Goal: Complete application form

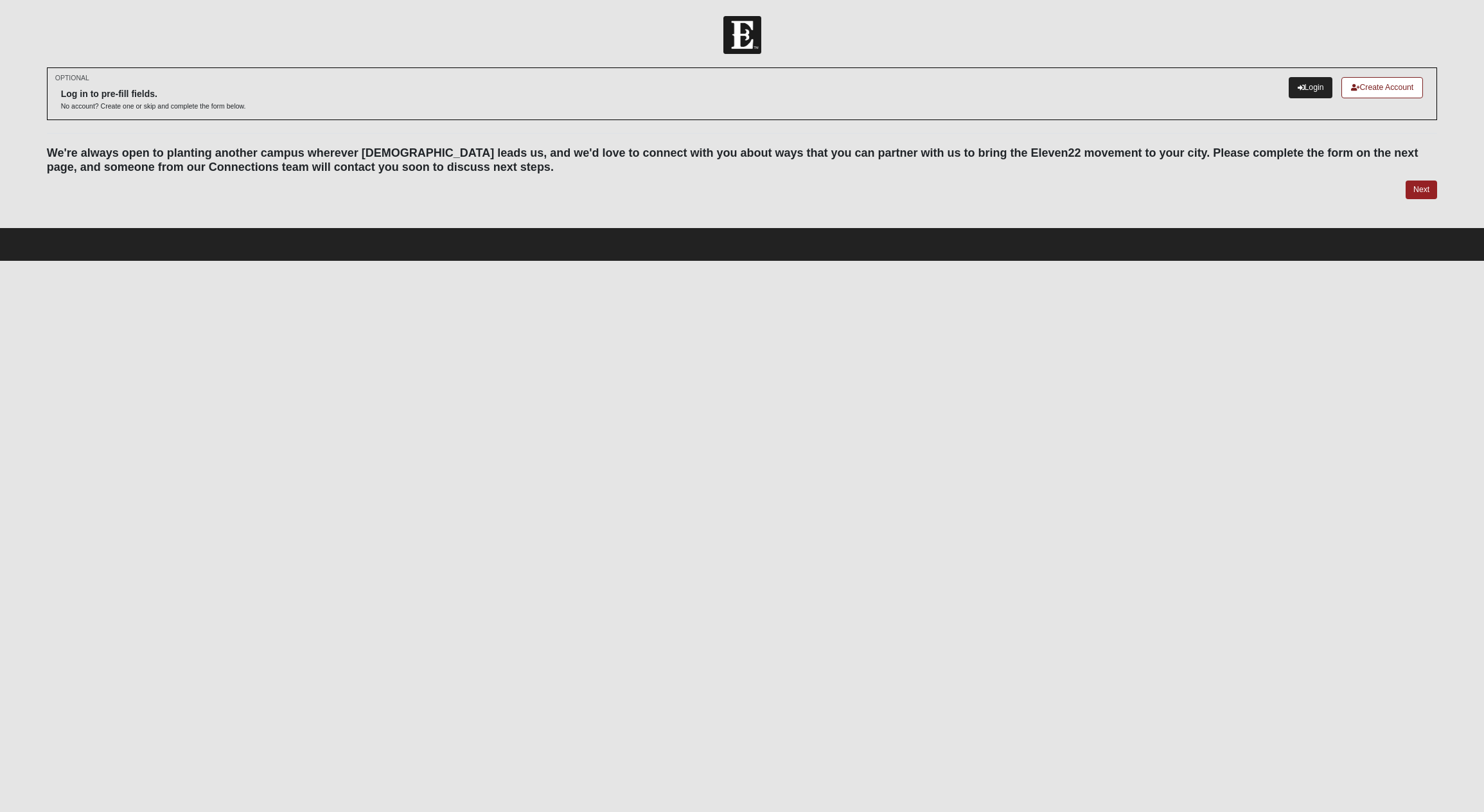
click at [1304, 85] on link "Login" at bounding box center [1310, 88] width 45 height 21
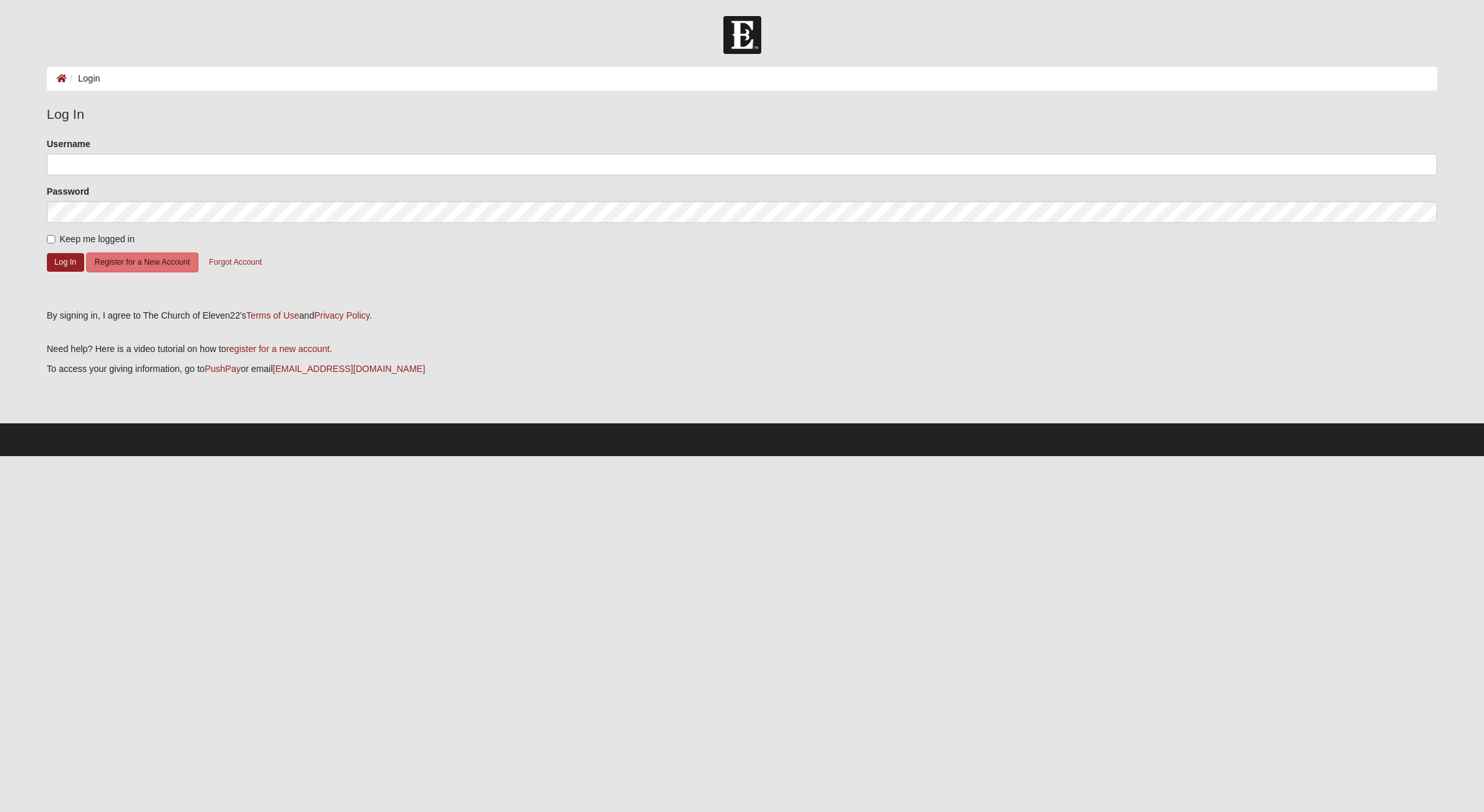
click at [114, 75] on ol "Login" at bounding box center [742, 78] width 1390 height 24
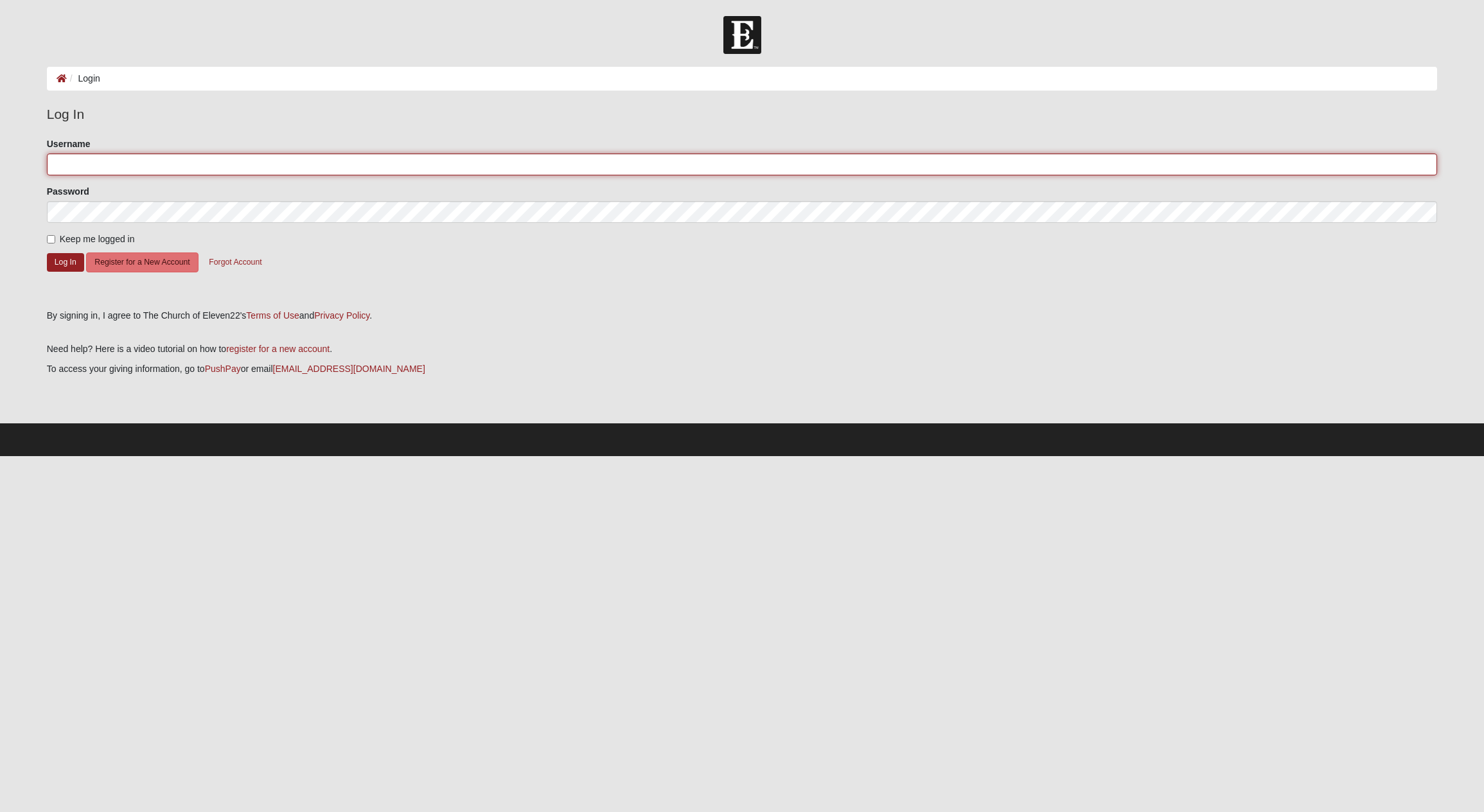
click at [113, 164] on input "Username" at bounding box center [742, 164] width 1390 height 22
type input "tdirksen"
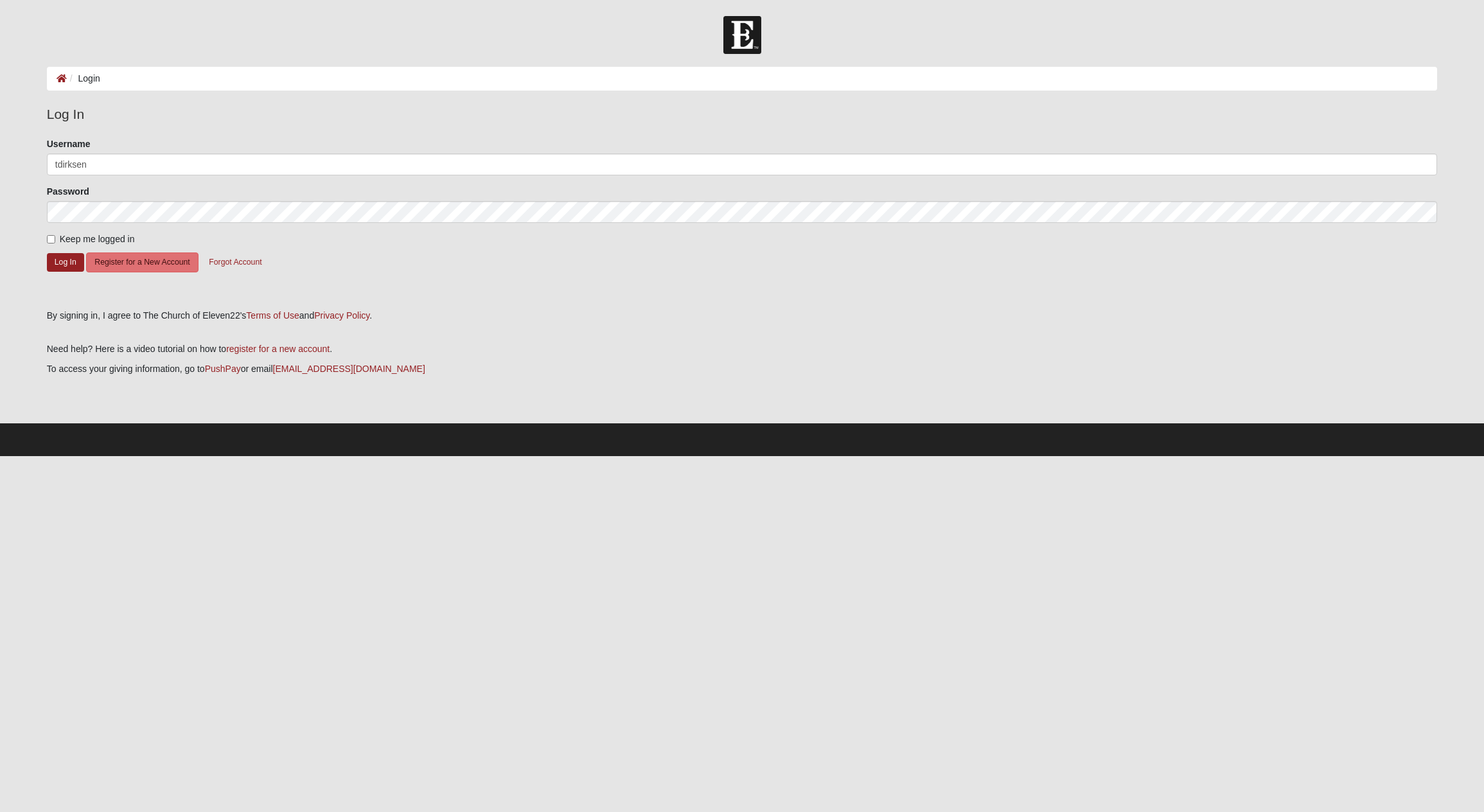
click at [50, 237] on input "Keep me logged in" at bounding box center [52, 240] width 9 height 9
checkbox input "true"
click at [60, 262] on button "Log In" at bounding box center [66, 262] width 38 height 18
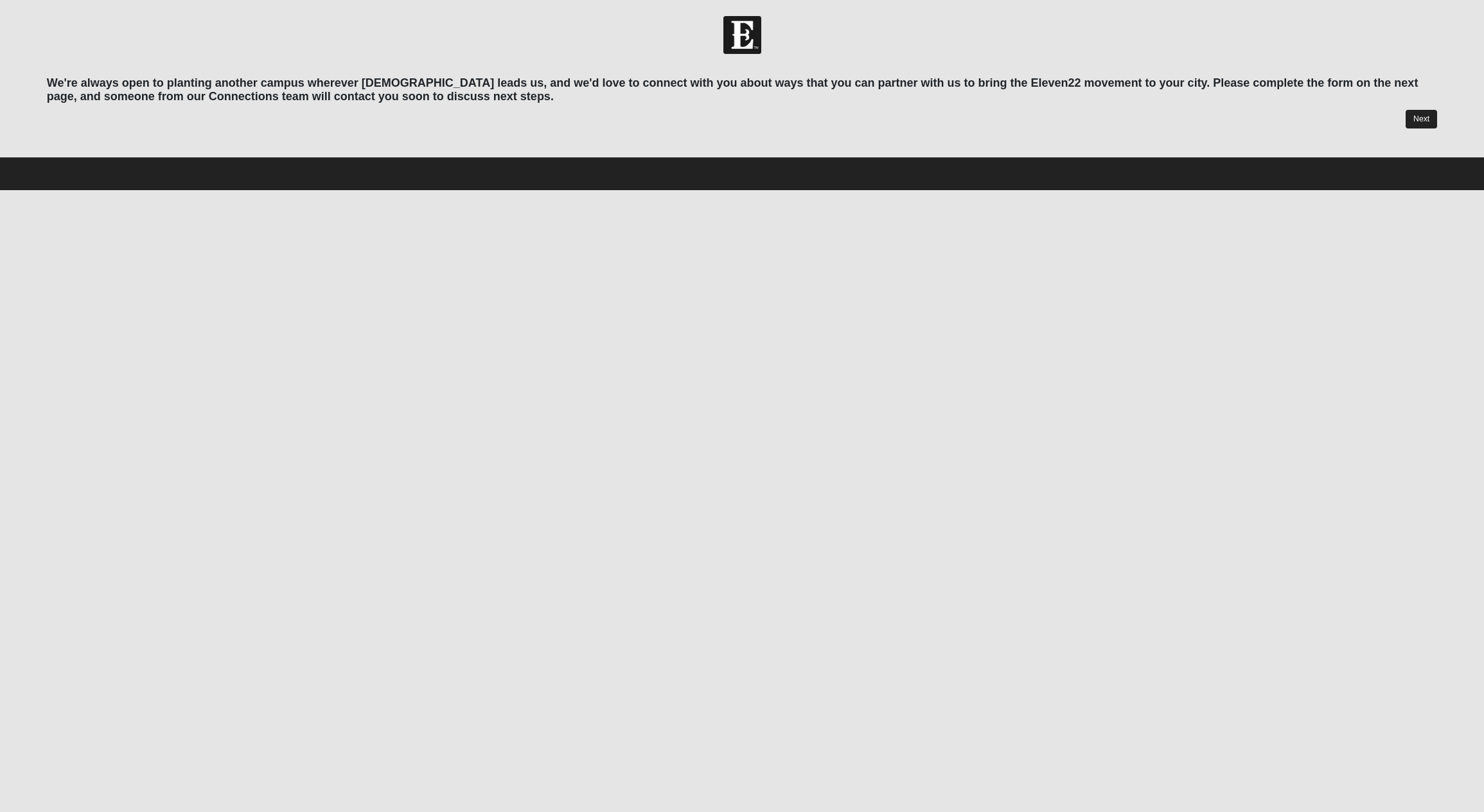
click at [1430, 116] on link "Next" at bounding box center [1421, 119] width 32 height 18
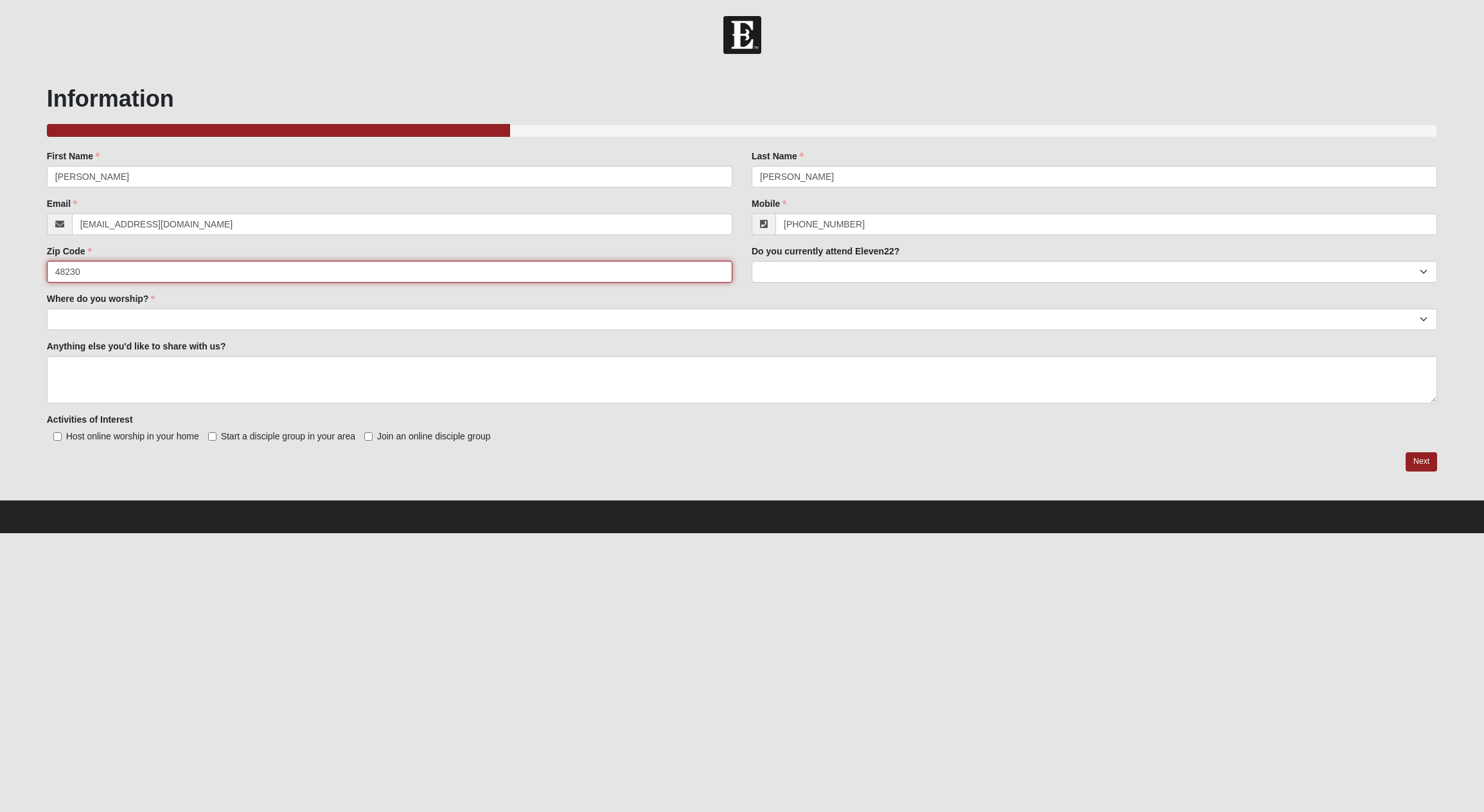
type input "48230"
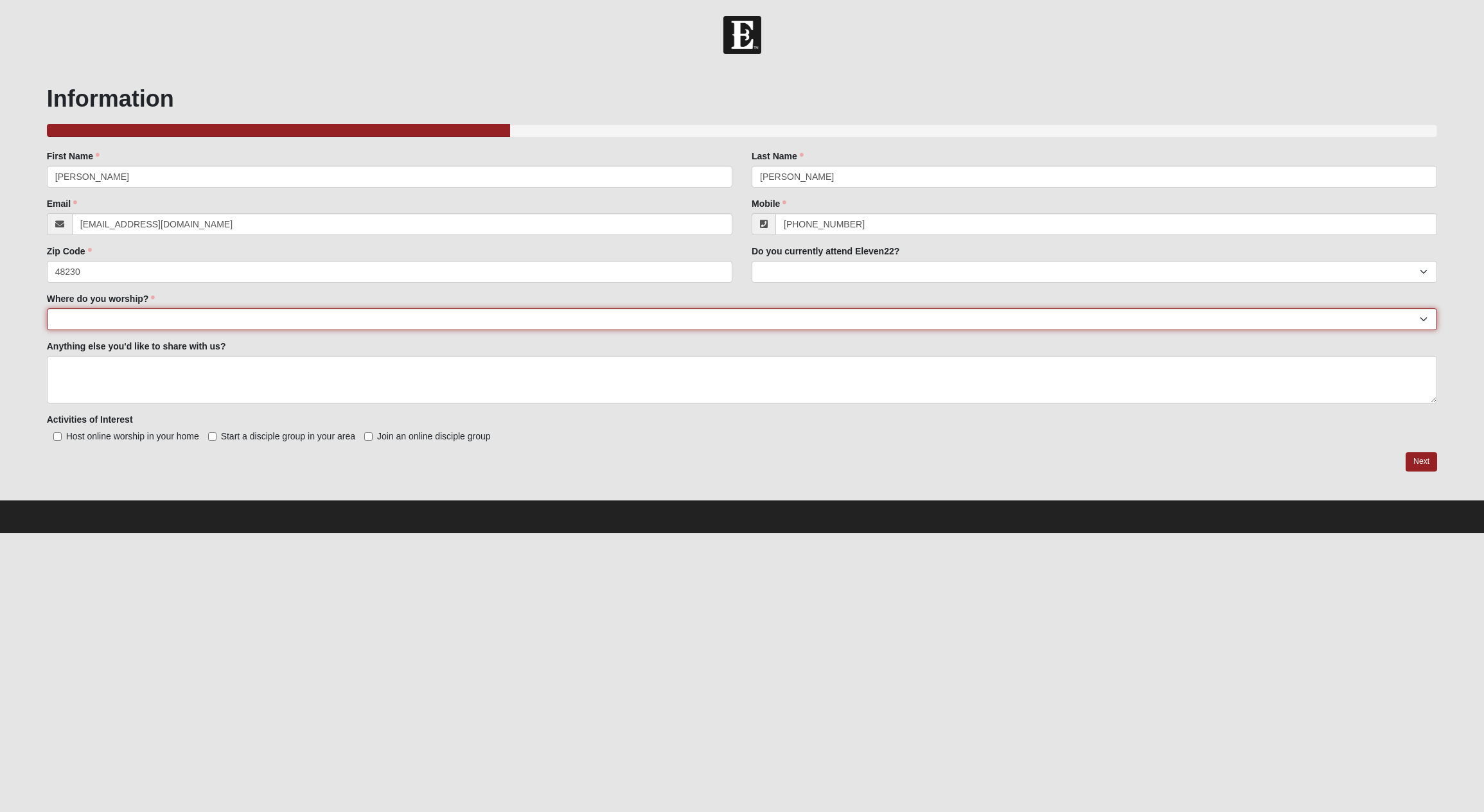
select select "14"
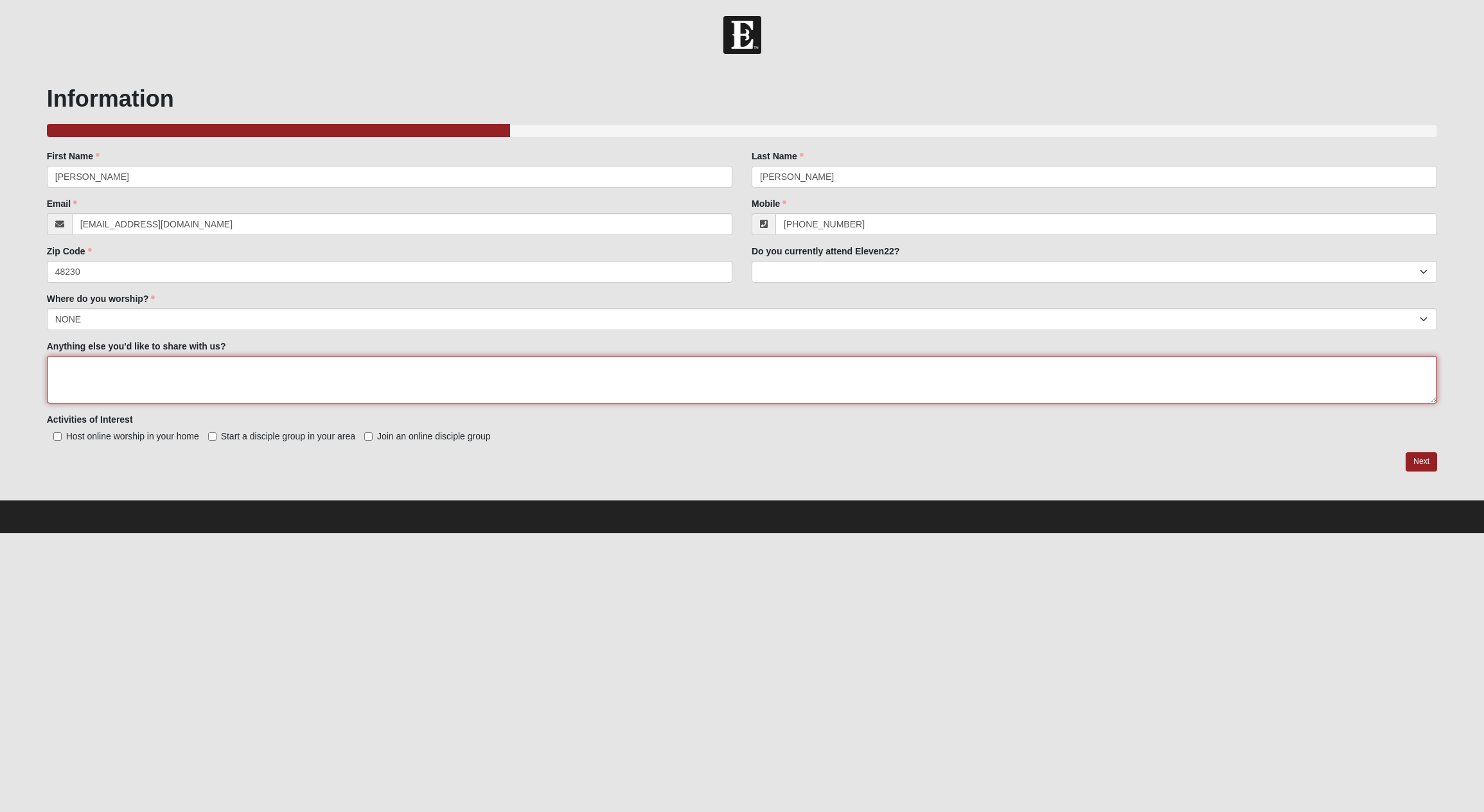
click at [105, 382] on textarea "Anything else you'd like to share with us?" at bounding box center [742, 380] width 1390 height 47
type textarea "watch online"
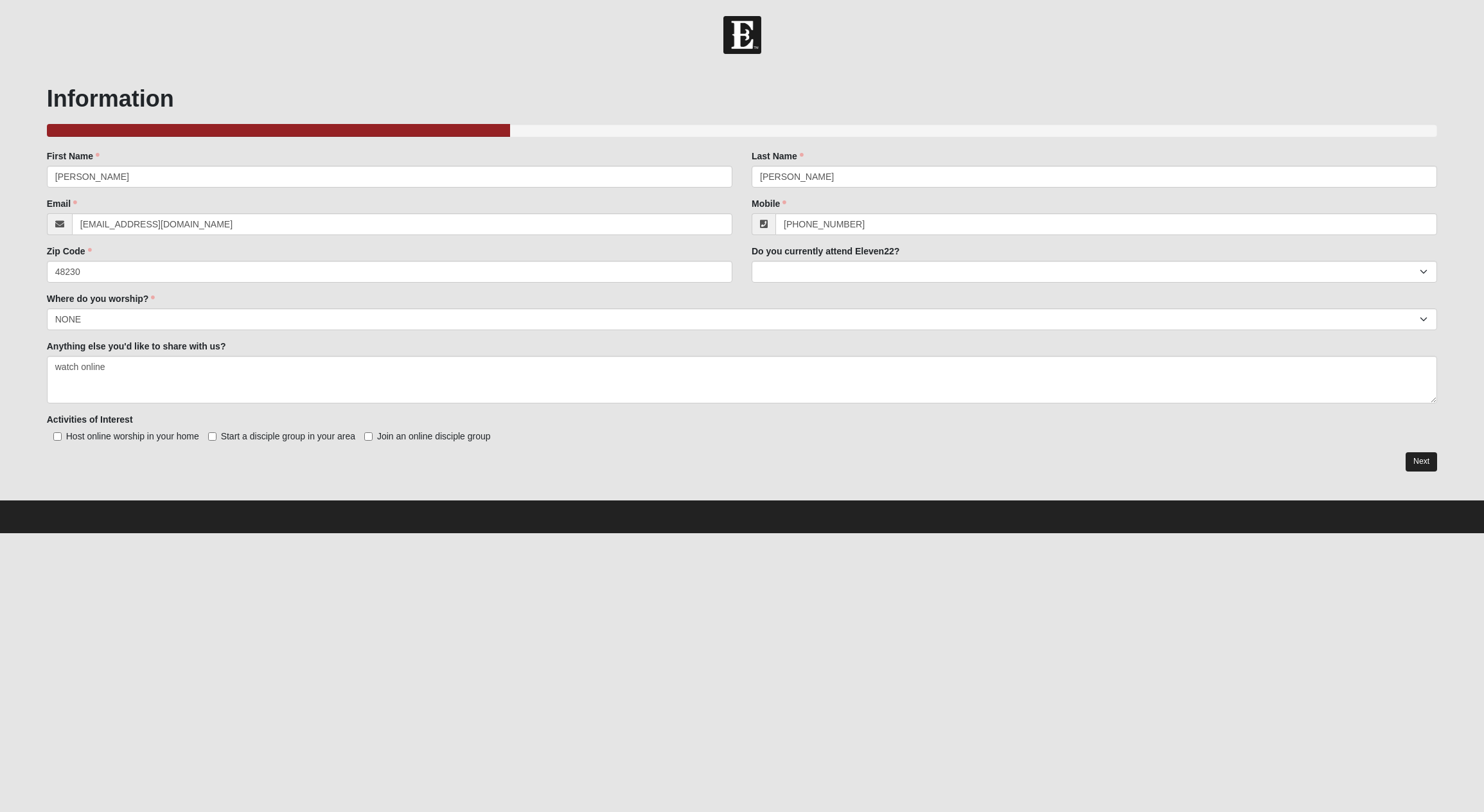
click at [1419, 459] on link "Next" at bounding box center [1421, 461] width 32 height 18
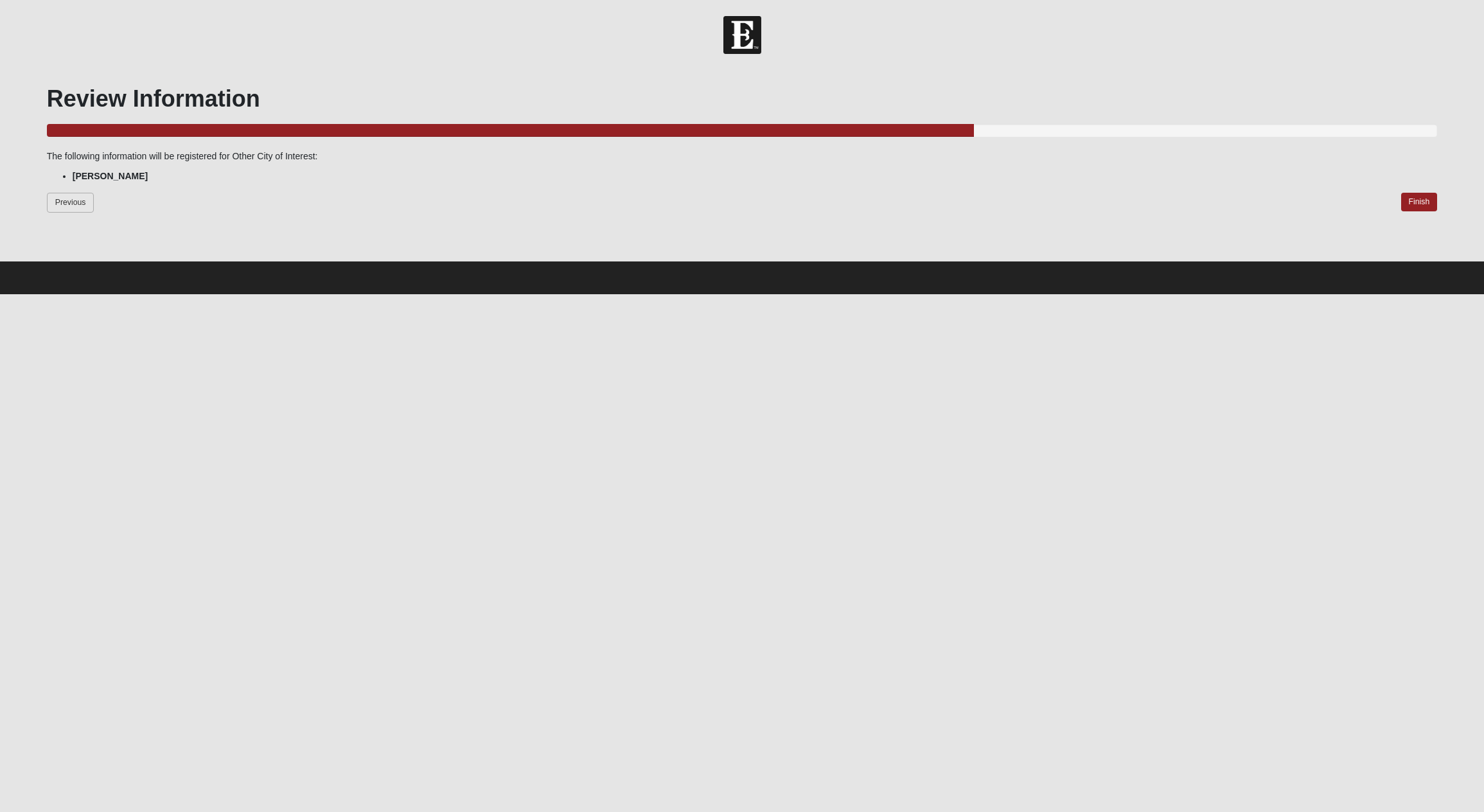
click at [69, 200] on link "Previous" at bounding box center [71, 202] width 47 height 20
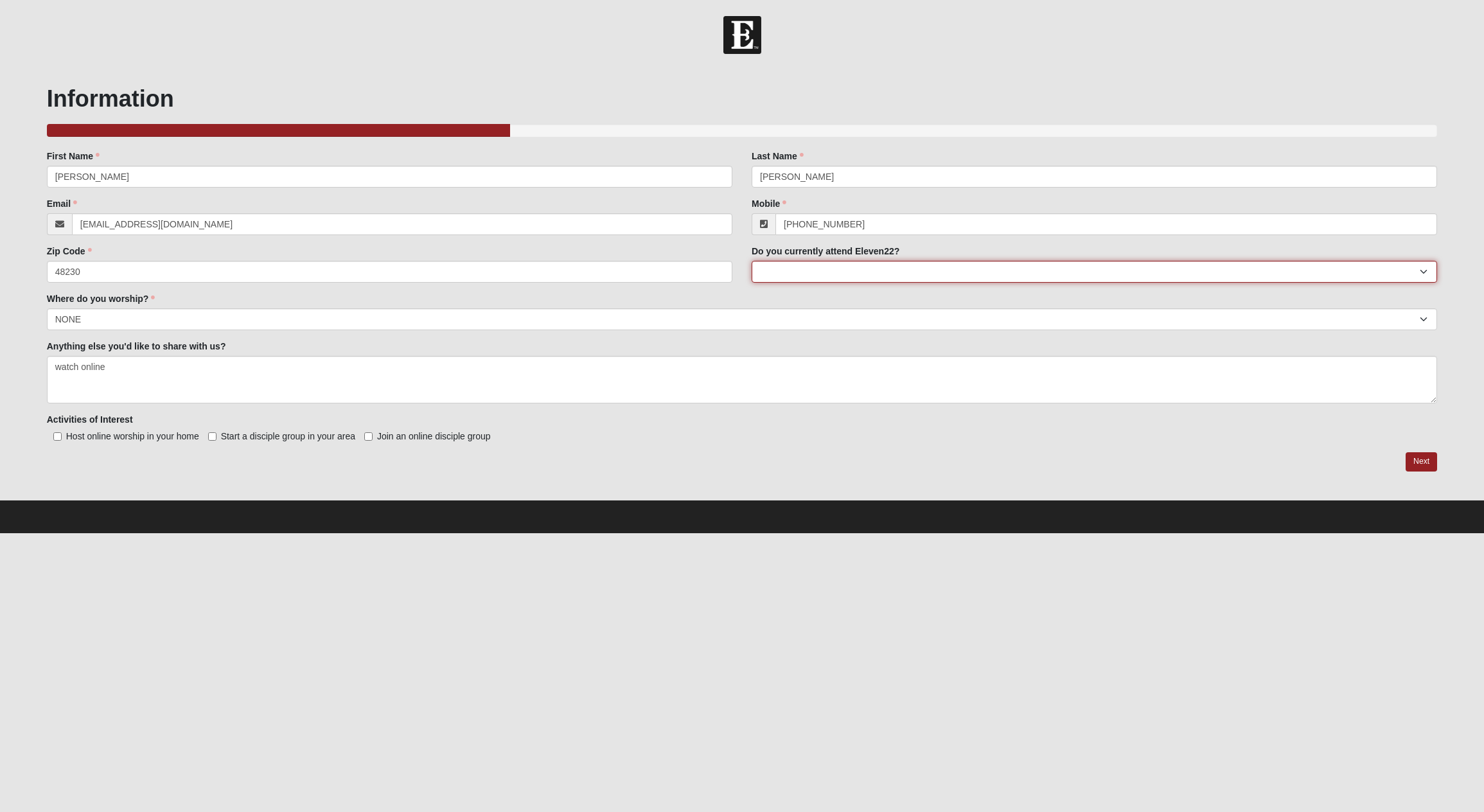
drag, startPoint x: 773, startPoint y: 271, endPoint x: 166, endPoint y: 0, distance: 664.7
click at [57, 0] on html "Hello Terry My Account Log Out Other City of Interest Events Other City of Inte…" at bounding box center [742, 266] width 1484 height 533
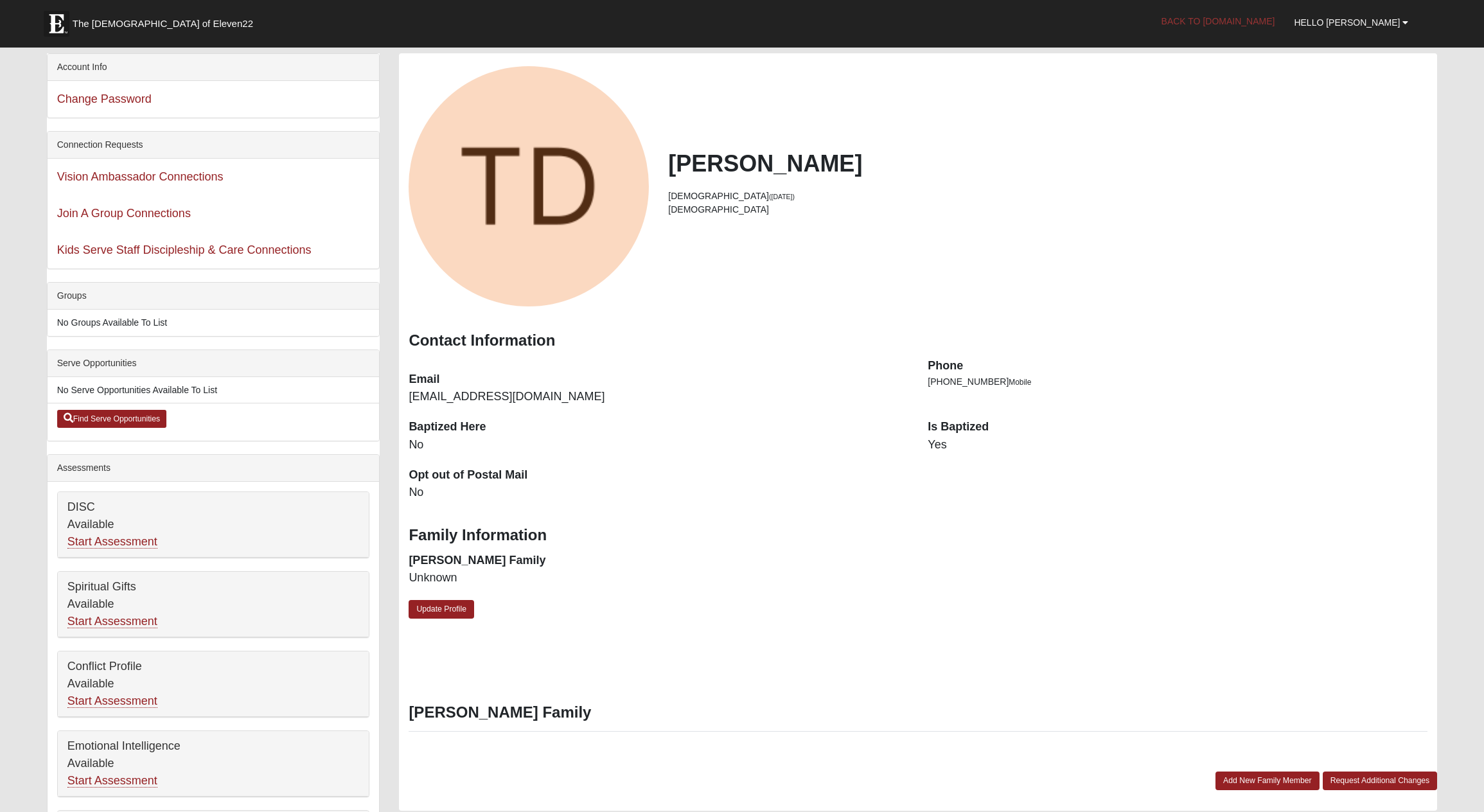
click at [1243, 24] on link "Back to [DOMAIN_NAME]" at bounding box center [1218, 21] width 133 height 32
click at [1228, 28] on link "Back to [DOMAIN_NAME]" at bounding box center [1218, 21] width 133 height 32
